Goal: Information Seeking & Learning: Understand process/instructions

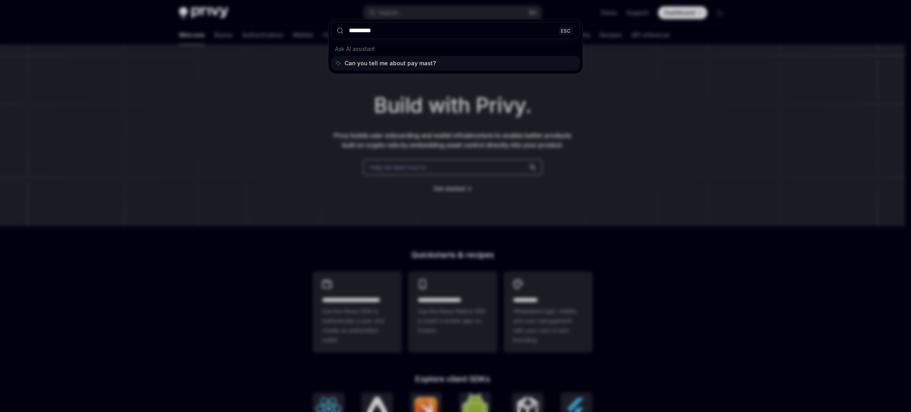
type input "**********"
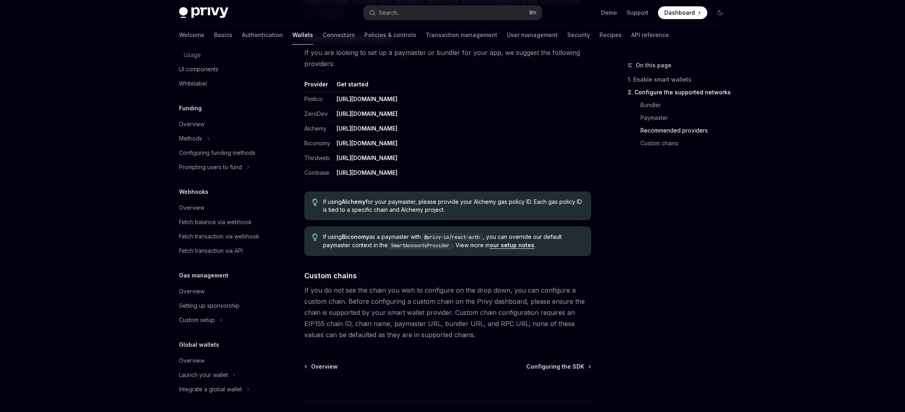
scroll to position [343, 0]
click at [241, 302] on div "Setting up sponsorship" at bounding box center [224, 305] width 91 height 10
type textarea "*"
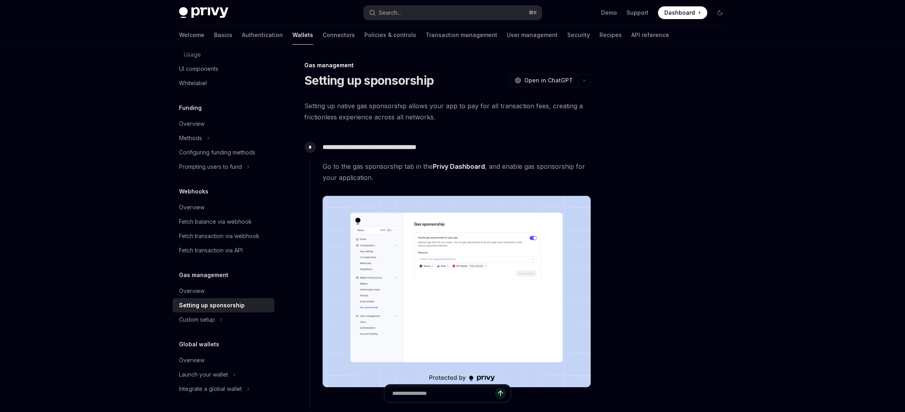
click at [438, 267] on img at bounding box center [457, 292] width 268 height 192
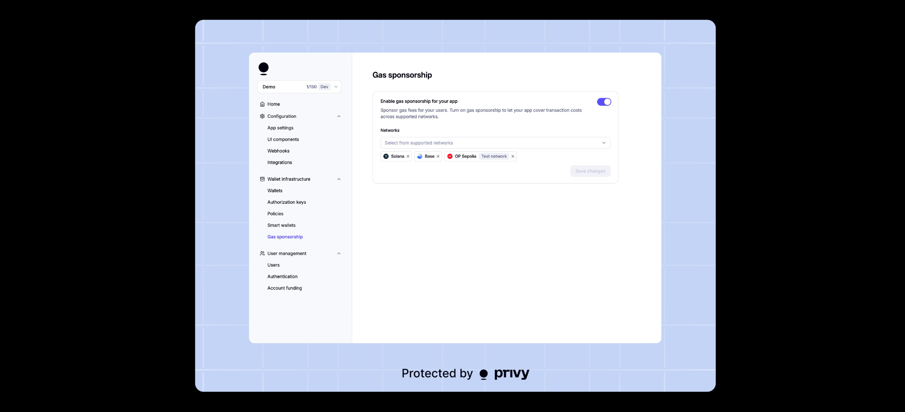
click at [492, 262] on img at bounding box center [455, 206] width 521 height 372
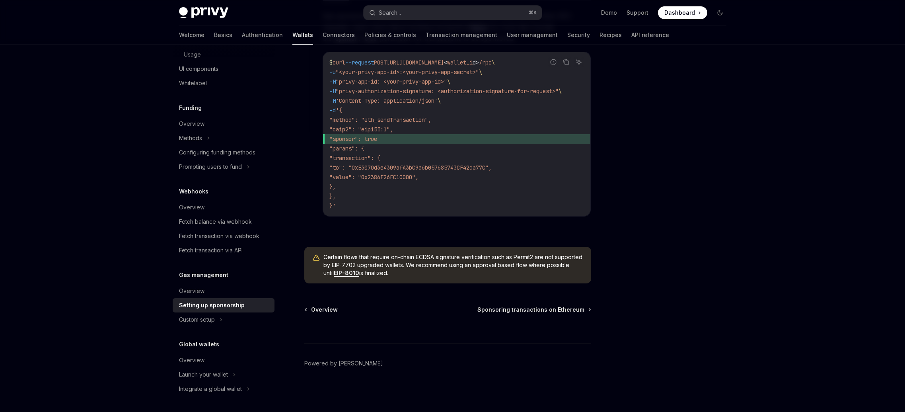
scroll to position [573, 0]
click at [469, 185] on code "$ curl --request POST [URL][DOMAIN_NAME] < wallet_i d > /rpc \ -u "<your-privy-…" at bounding box center [456, 134] width 255 height 153
